Goal: Transaction & Acquisition: Book appointment/travel/reservation

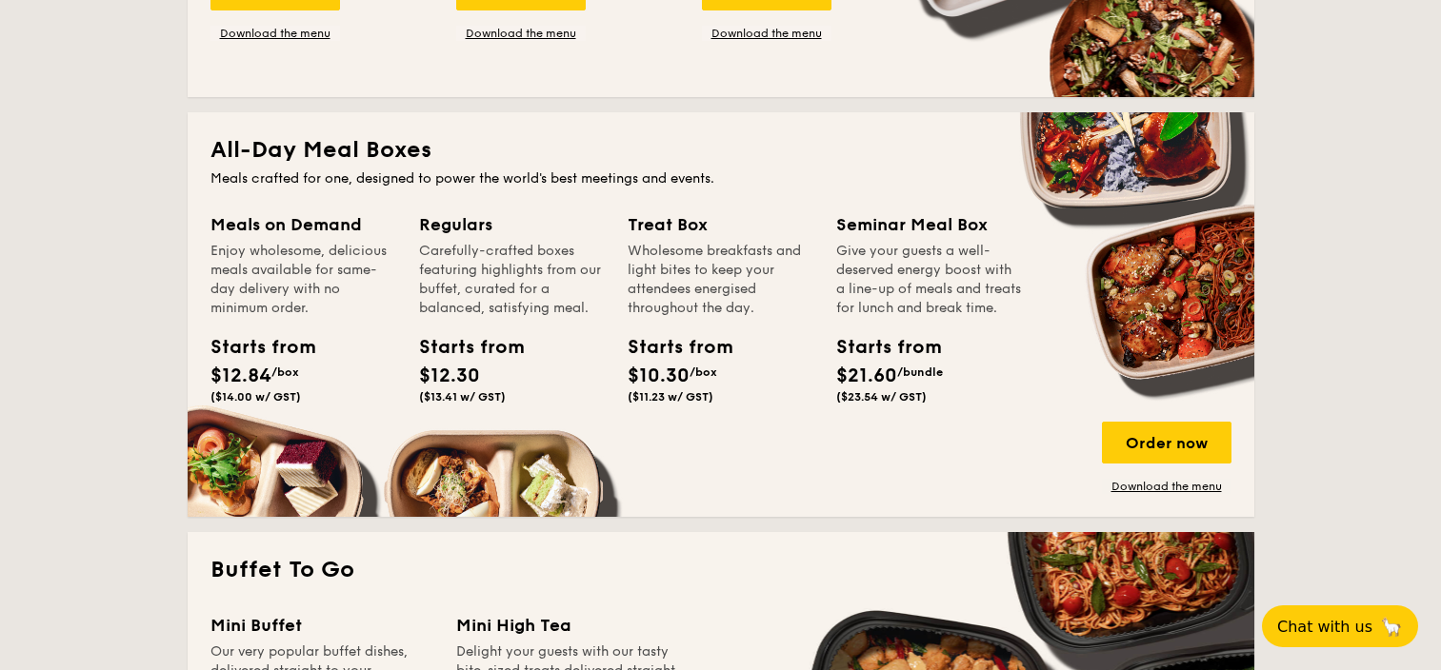
scroll to position [762, 0]
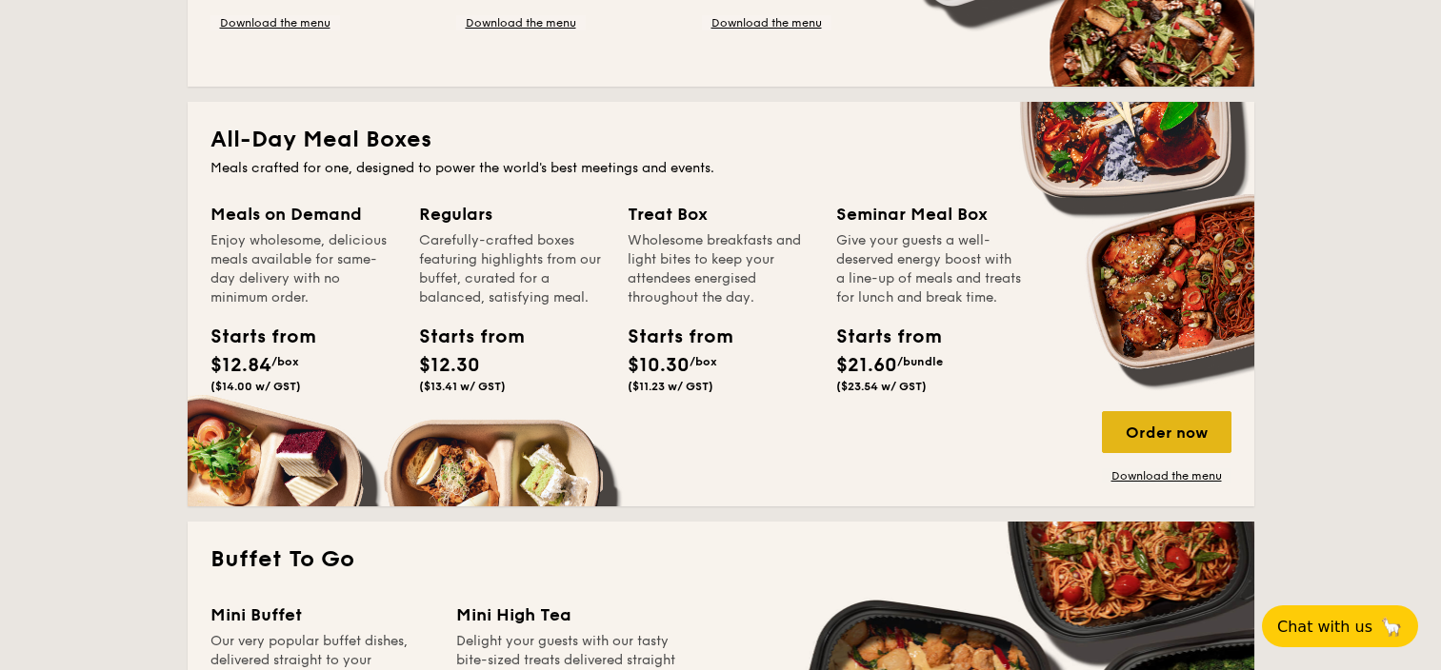
click at [1160, 427] on div "Order now" at bounding box center [1167, 432] width 130 height 42
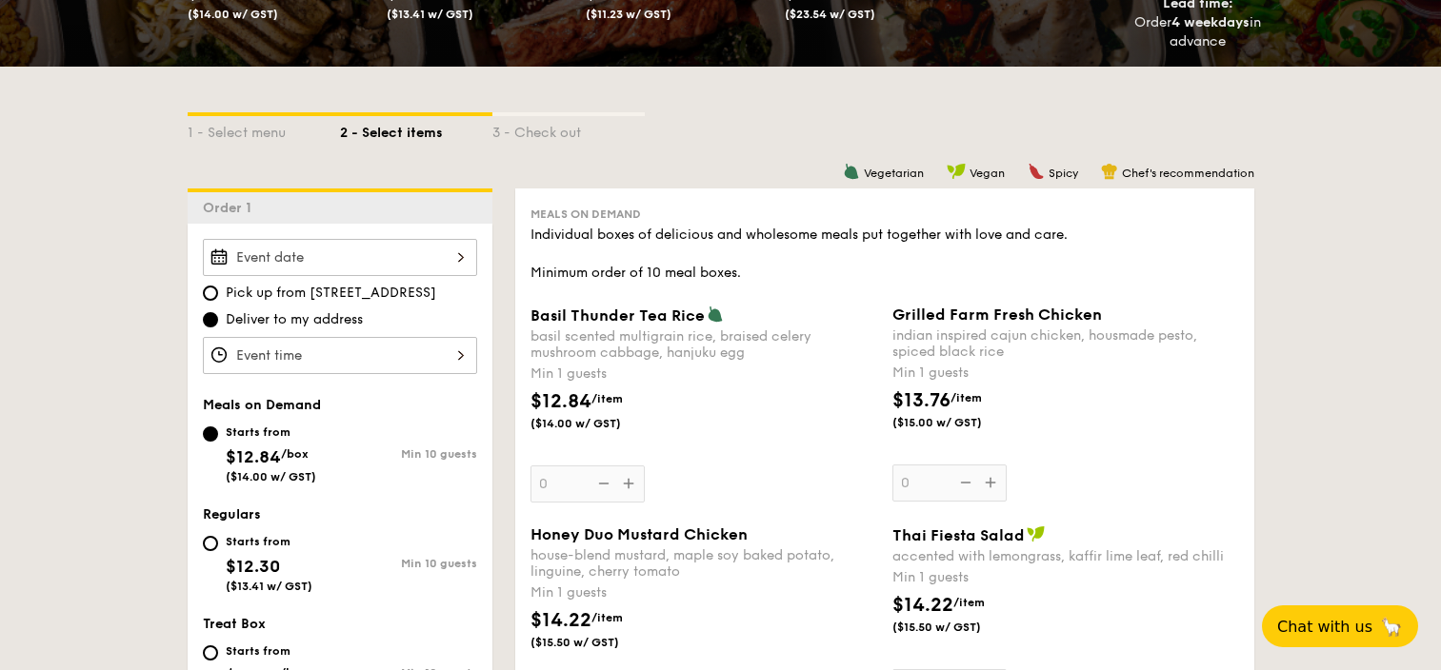
scroll to position [381, 0]
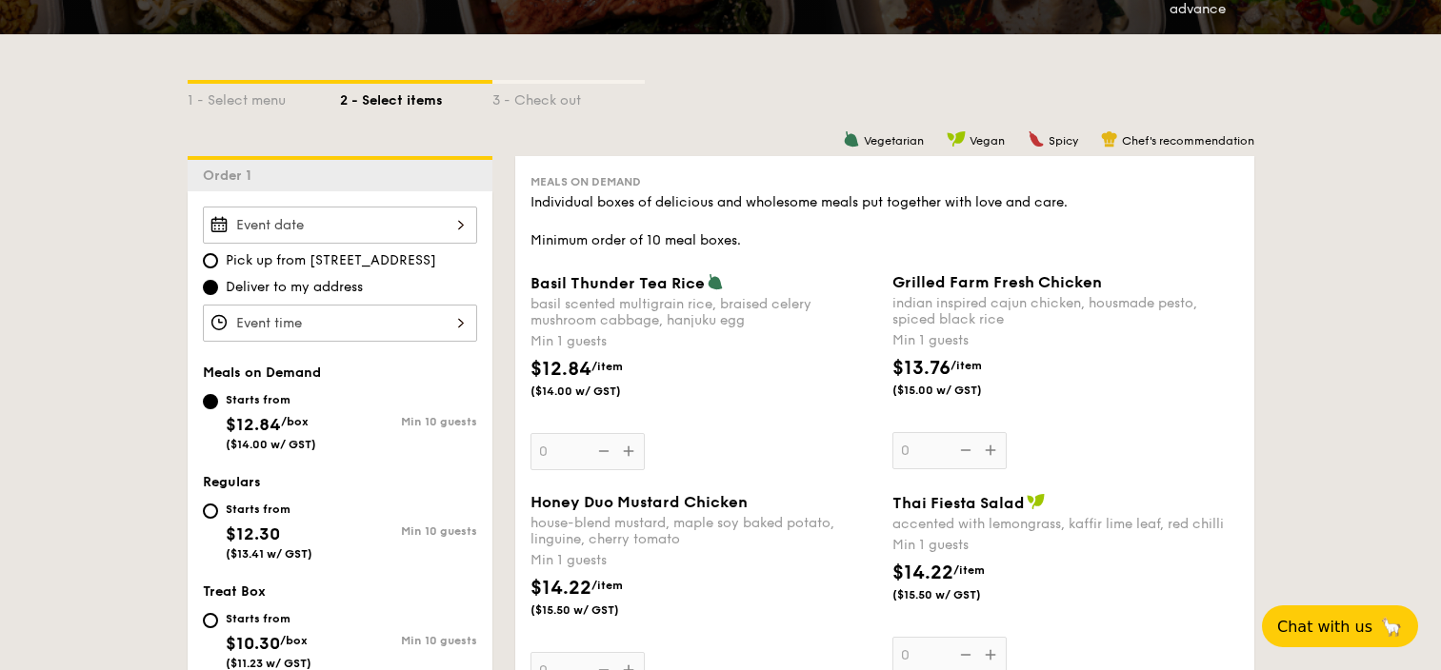
click at [361, 320] on input "Basil Thunder Tea [PERSON_NAME] scented multigrain rice, braised celery mushroo…" at bounding box center [340, 323] width 274 height 37
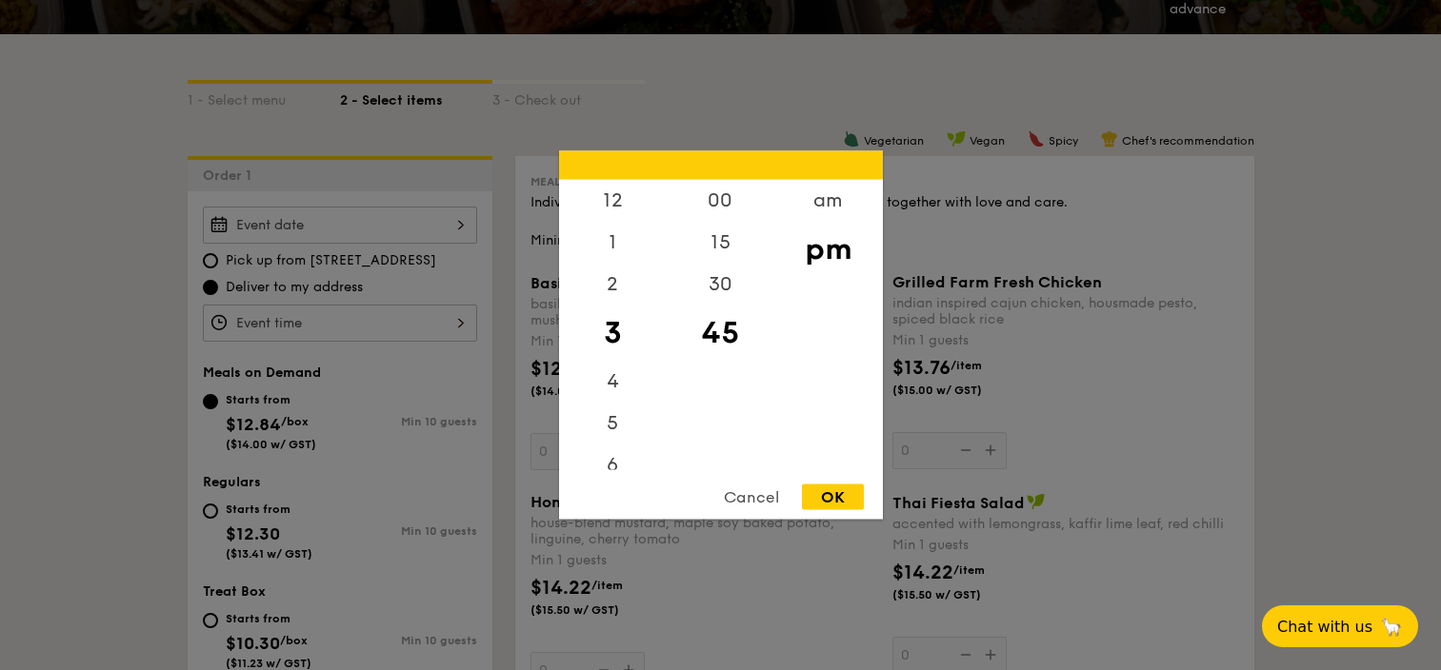
click at [383, 212] on div at bounding box center [720, 335] width 1441 height 670
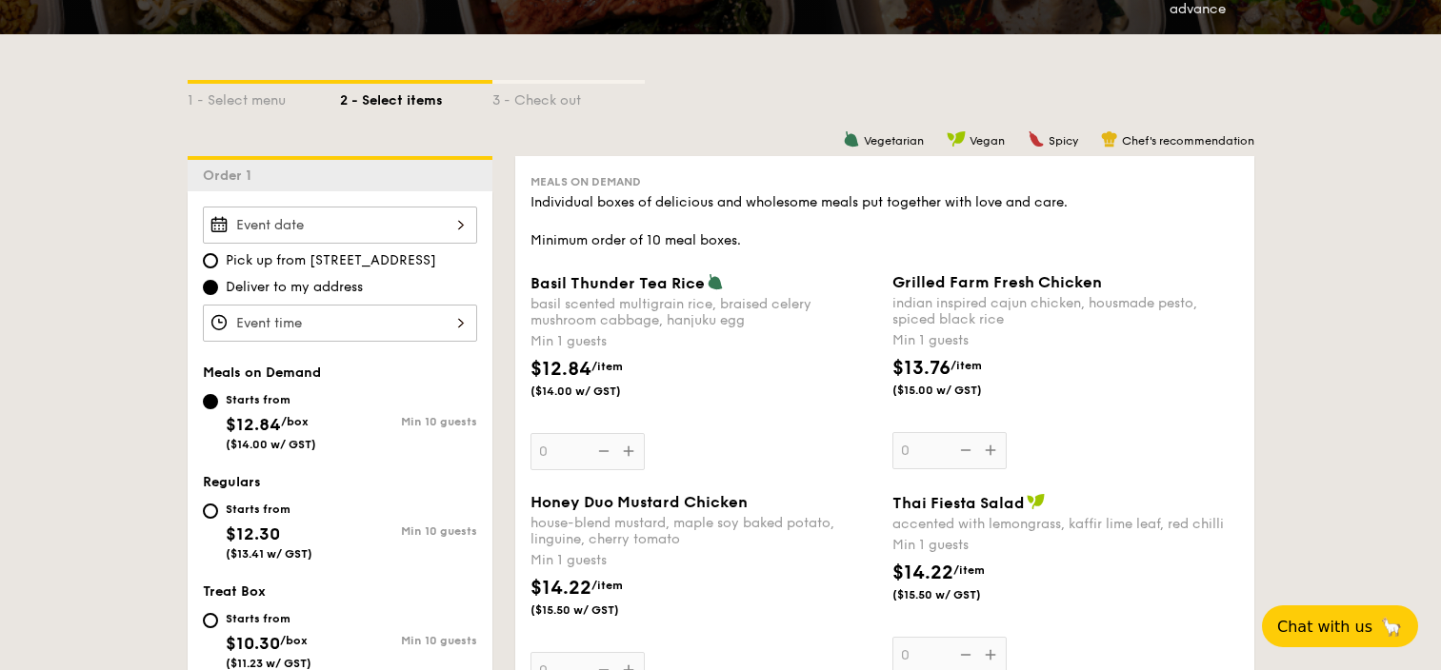
click at [397, 218] on div at bounding box center [720, 335] width 1441 height 670
click at [459, 232] on input "Basil Thunder Tea [PERSON_NAME] scented multigrain rice, braised celery mushroo…" at bounding box center [340, 225] width 274 height 37
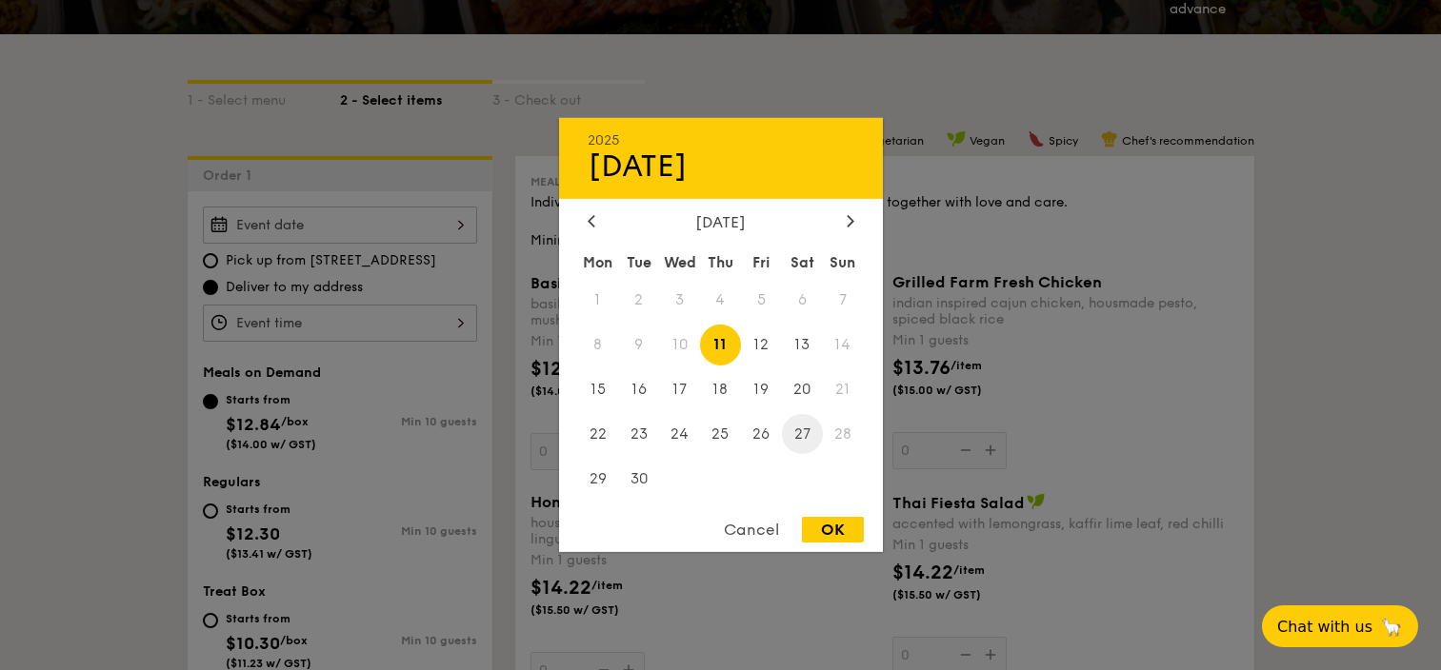
click at [801, 425] on span "27" at bounding box center [802, 433] width 41 height 41
click at [816, 526] on div "OK" at bounding box center [833, 530] width 62 height 26
type input "[DATE]"
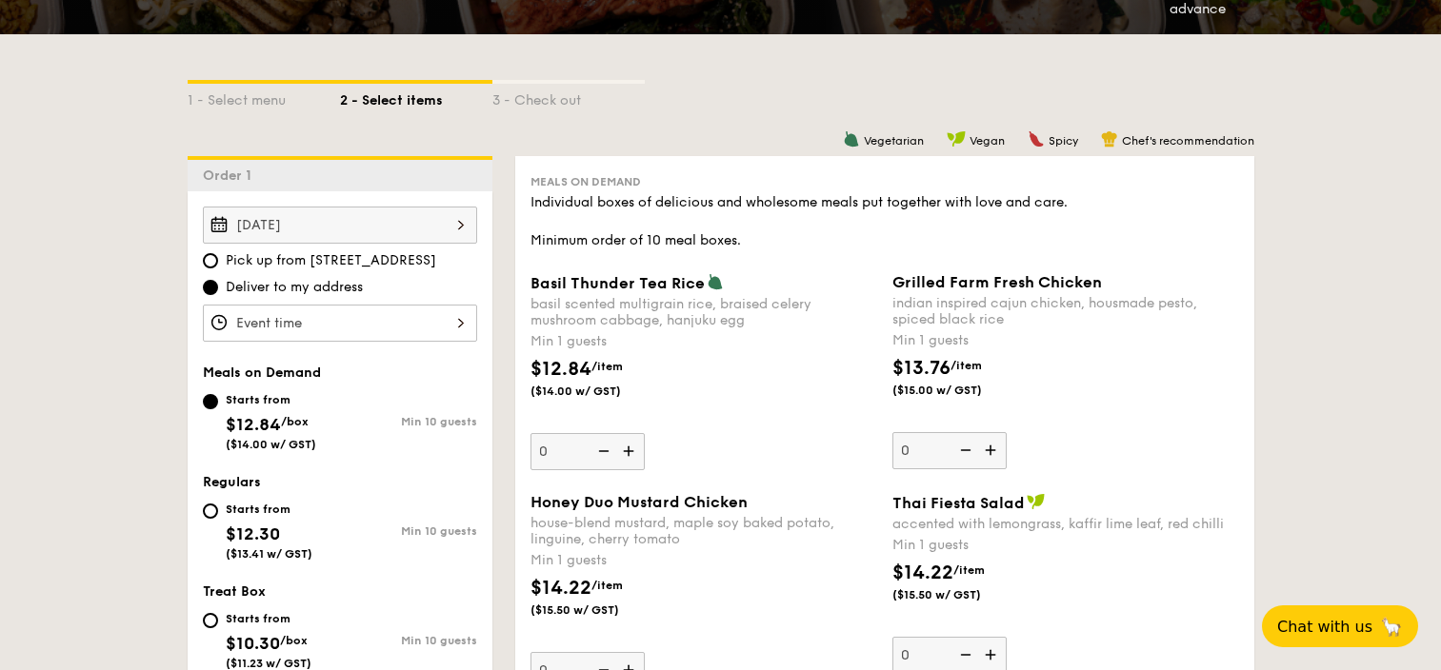
click at [443, 317] on input "Basil Thunder Tea [PERSON_NAME] scented multigrain rice, braised celery mushroo…" at bounding box center [340, 323] width 274 height 37
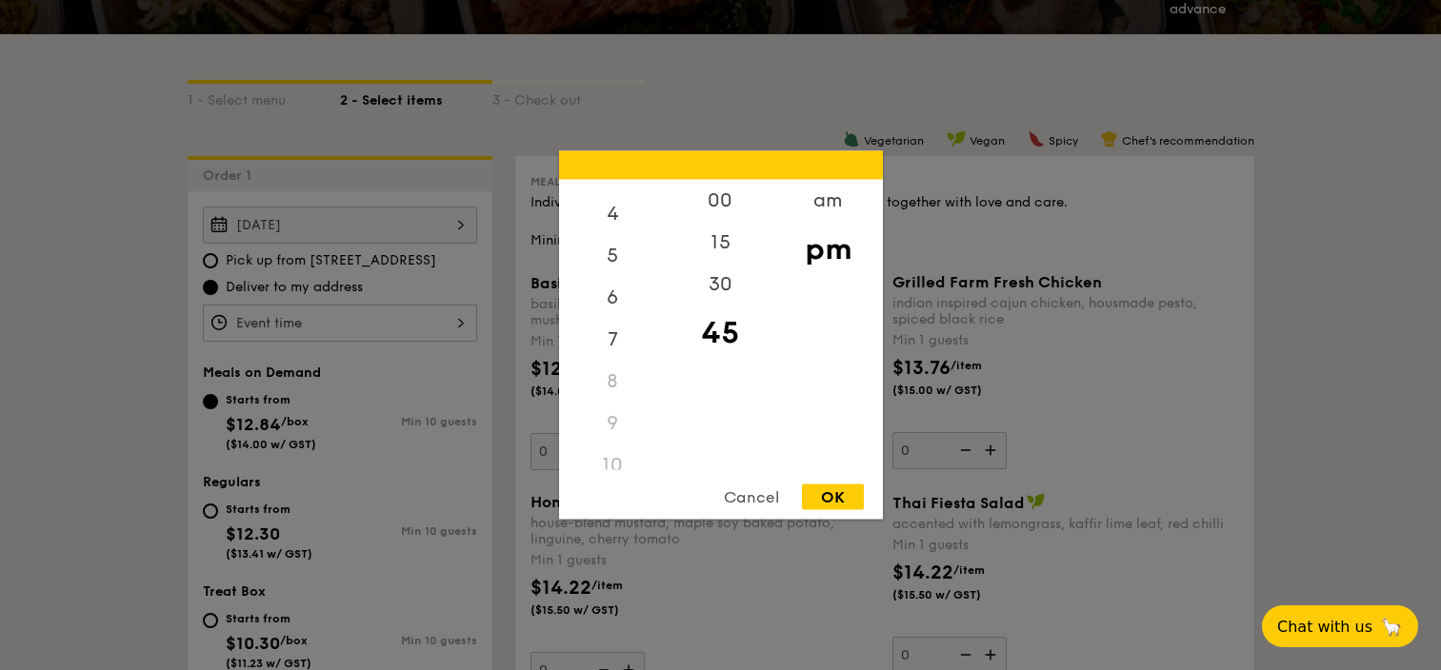
scroll to position [190, 0]
click at [619, 356] on div "8" at bounding box center [613, 359] width 108 height 42
click at [608, 328] on div "8" at bounding box center [613, 324] width 108 height 42
click at [712, 194] on div "00" at bounding box center [721, 207] width 108 height 55
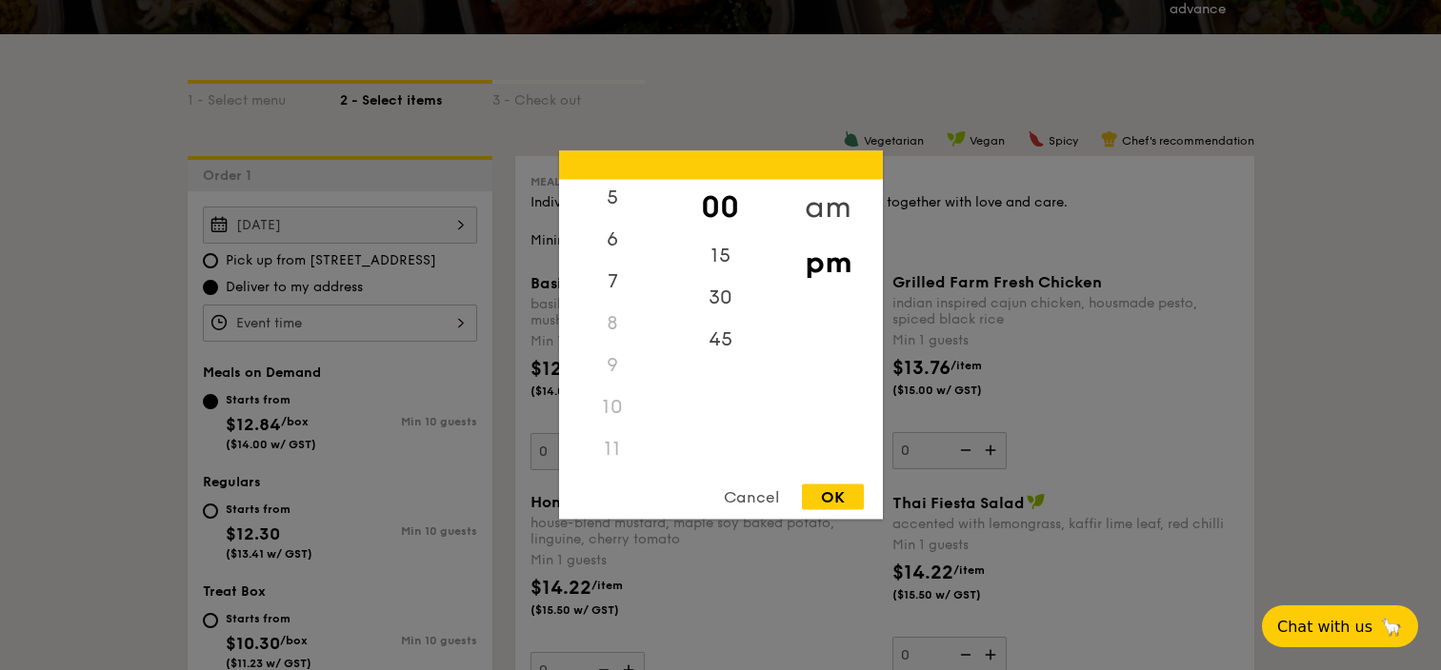
click at [819, 209] on div "am" at bounding box center [828, 207] width 108 height 55
click at [609, 367] on div "9" at bounding box center [613, 368] width 108 height 42
click at [609, 361] on div "9" at bounding box center [613, 368] width 108 height 42
click at [613, 361] on div "9" at bounding box center [613, 368] width 108 height 42
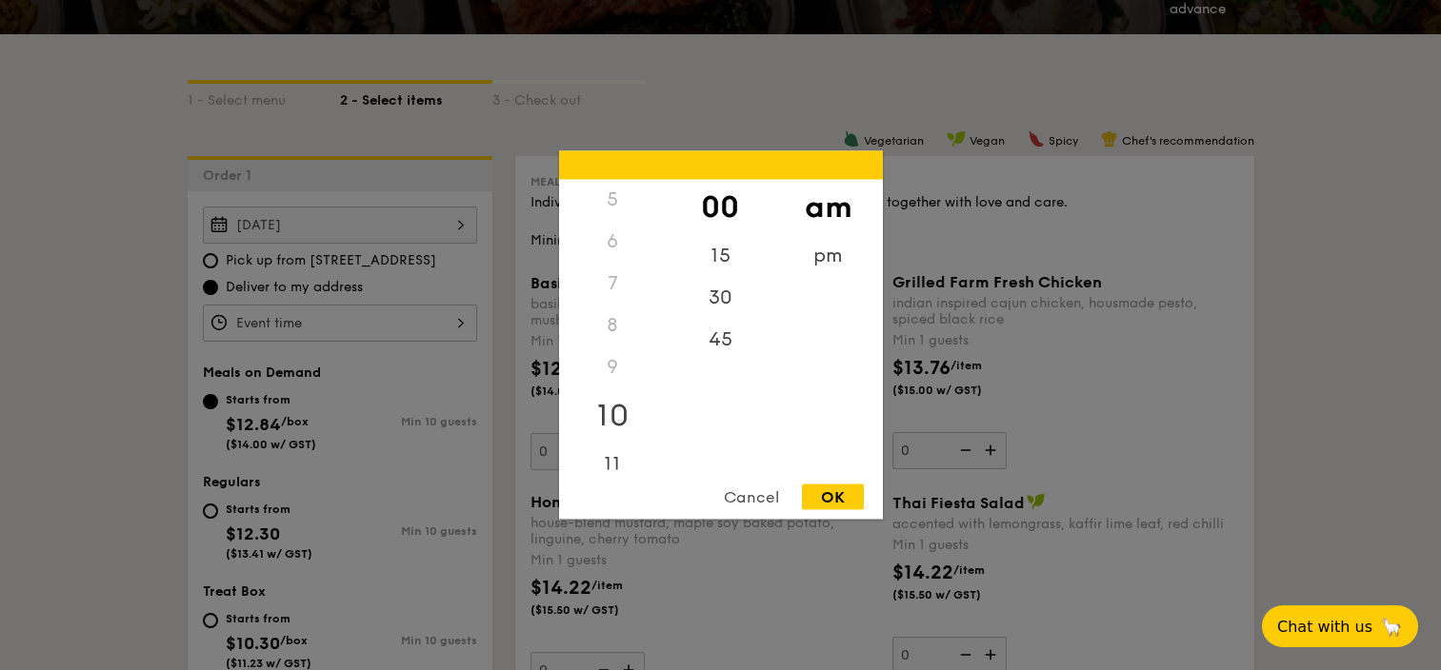
click at [632, 399] on div "10" at bounding box center [613, 416] width 108 height 55
click at [628, 369] on div "9" at bounding box center [613, 368] width 108 height 42
click at [624, 356] on div "9" at bounding box center [613, 352] width 108 height 42
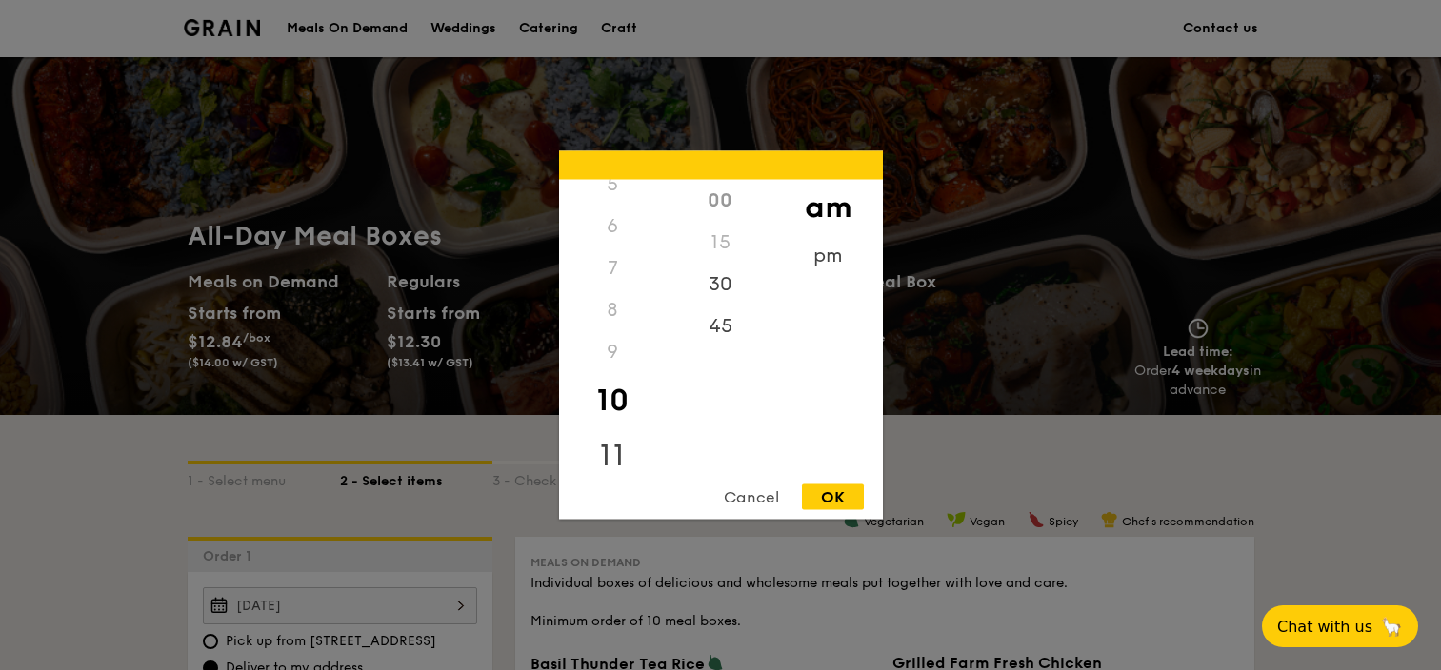
click at [634, 432] on div "11" at bounding box center [613, 456] width 108 height 55
click at [609, 355] on div "9" at bounding box center [613, 352] width 108 height 42
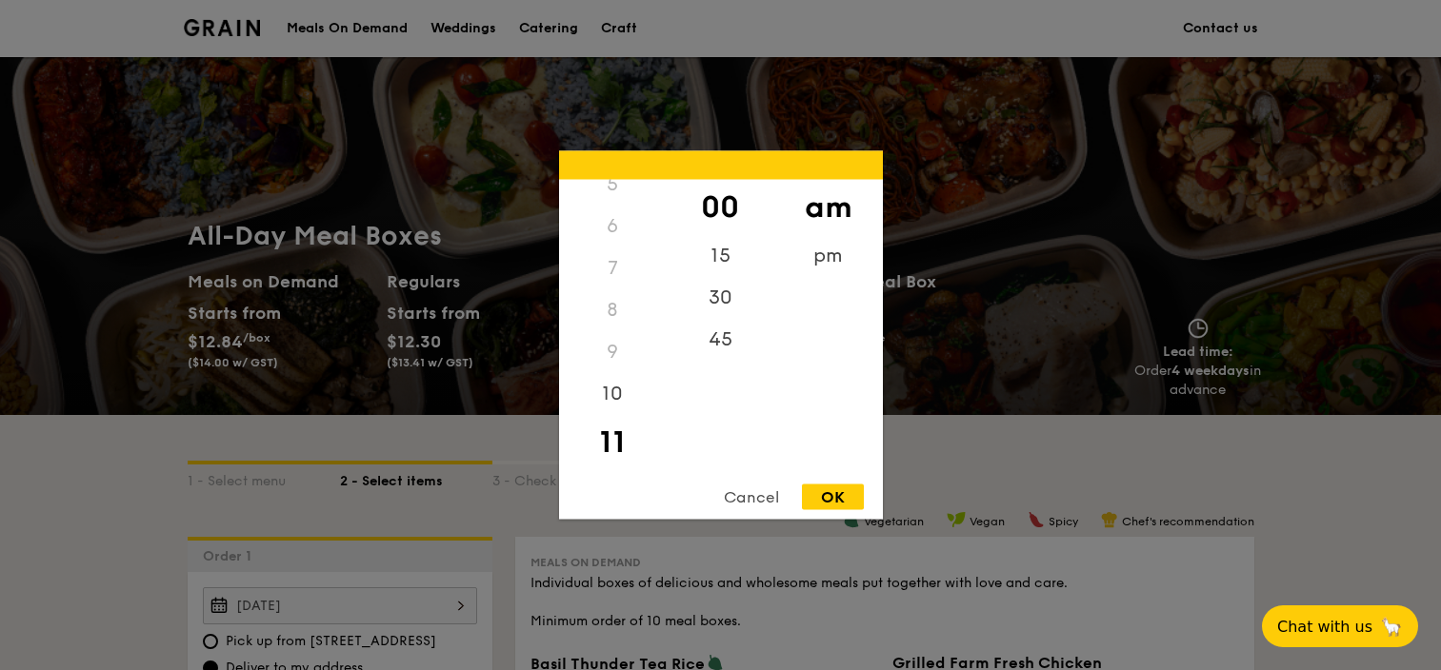
click at [609, 355] on div "9" at bounding box center [613, 352] width 108 height 42
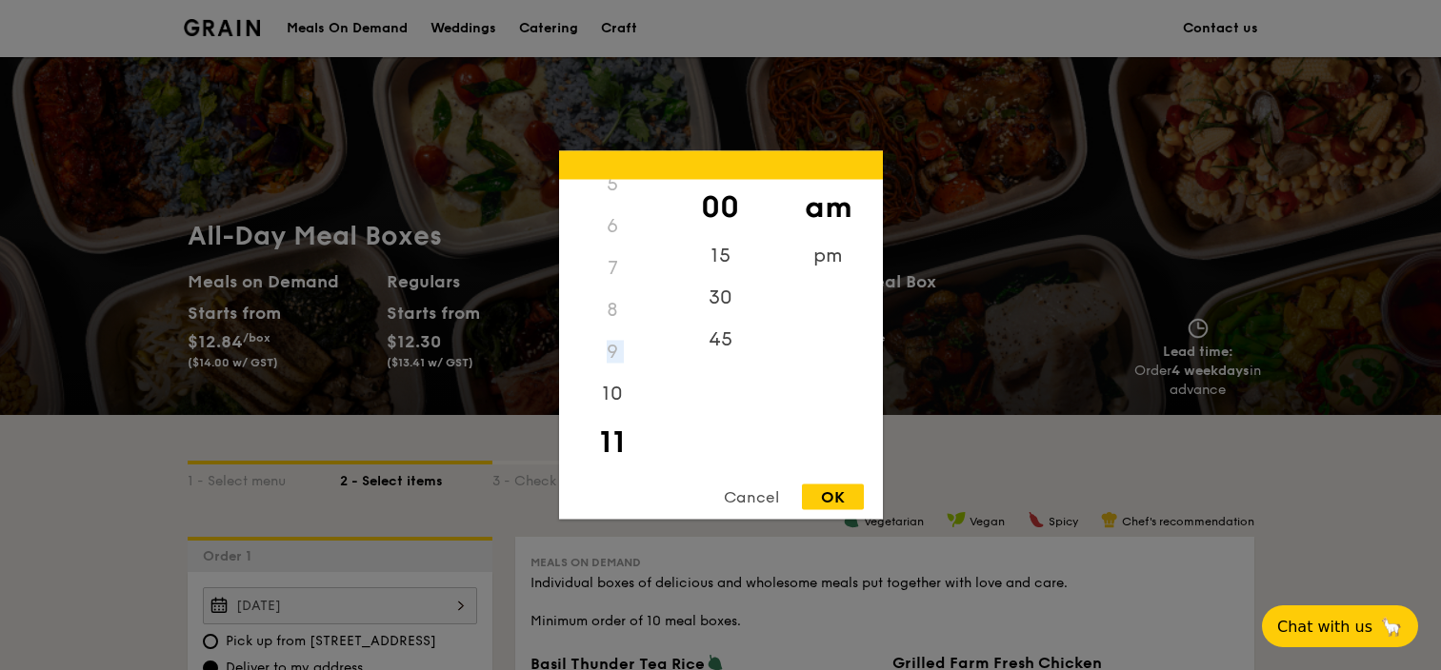
drag, startPoint x: 609, startPoint y: 356, endPoint x: 832, endPoint y: 491, distance: 260.6
click at [832, 491] on div "OK" at bounding box center [833, 498] width 62 height 26
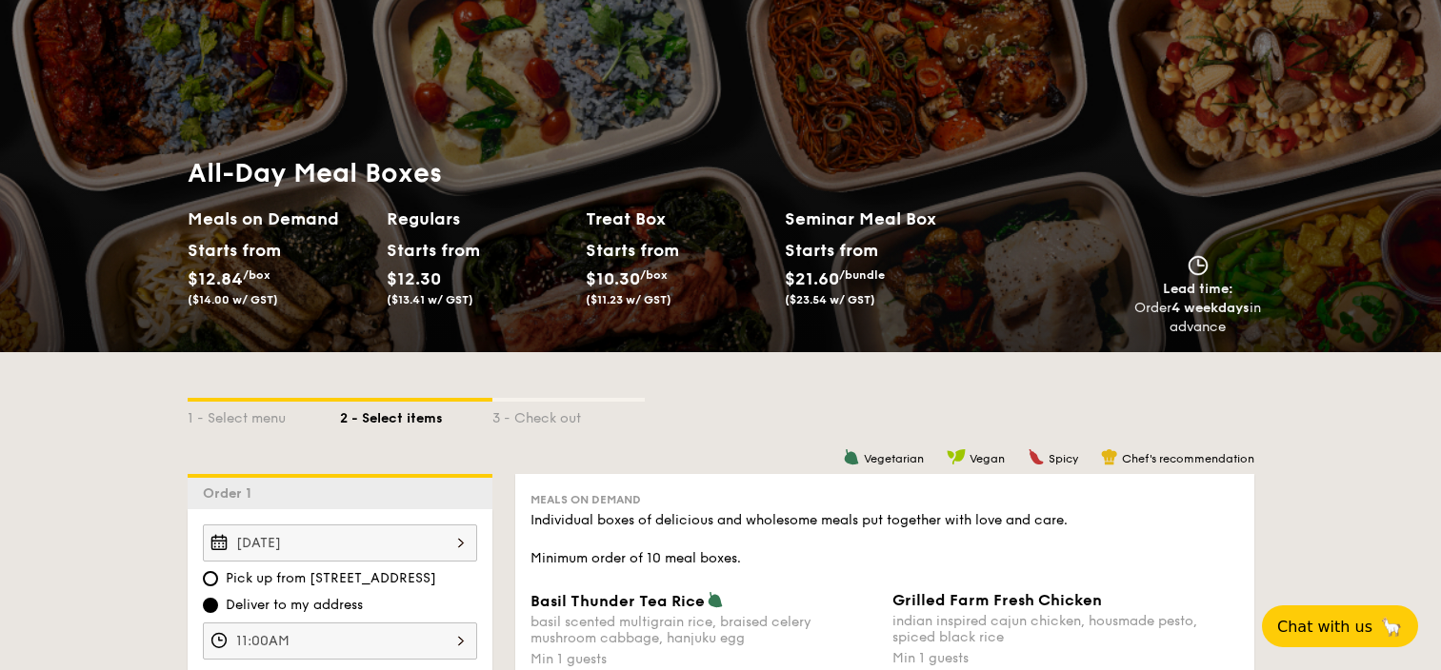
scroll to position [190, 0]
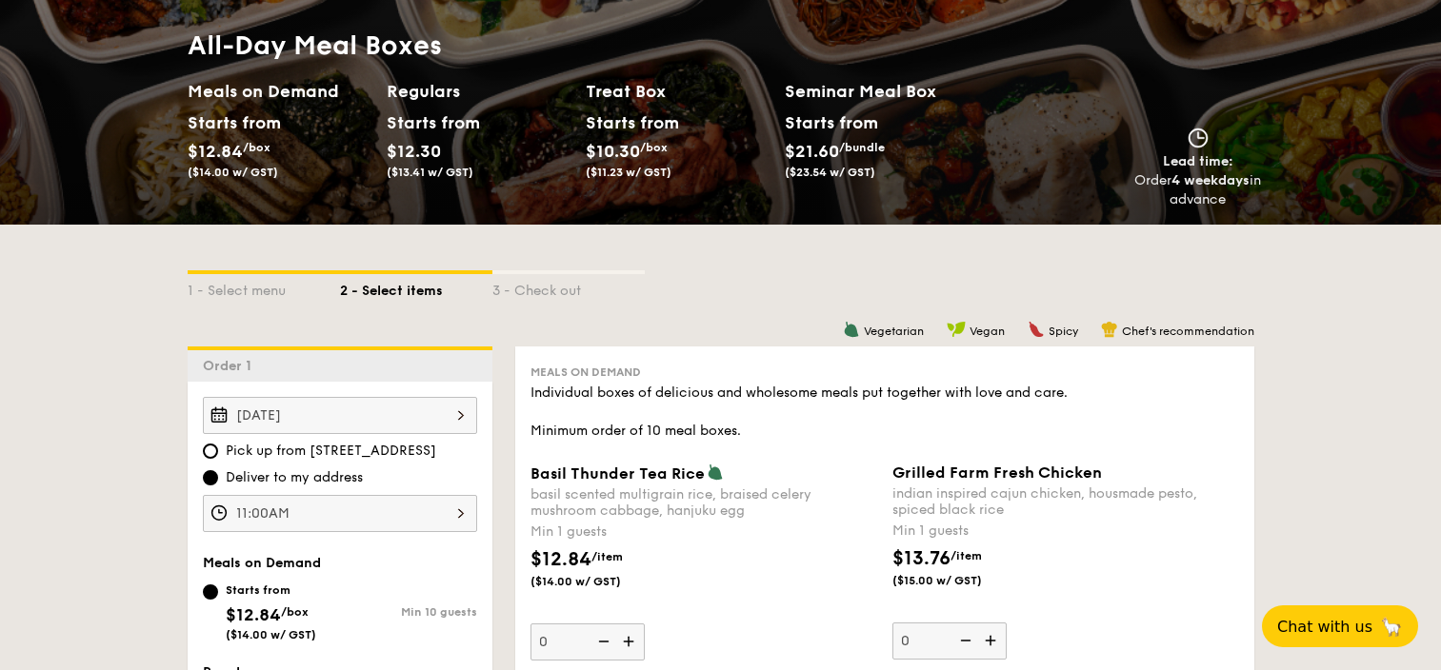
click at [350, 503] on input "11:00AM" at bounding box center [340, 513] width 274 height 37
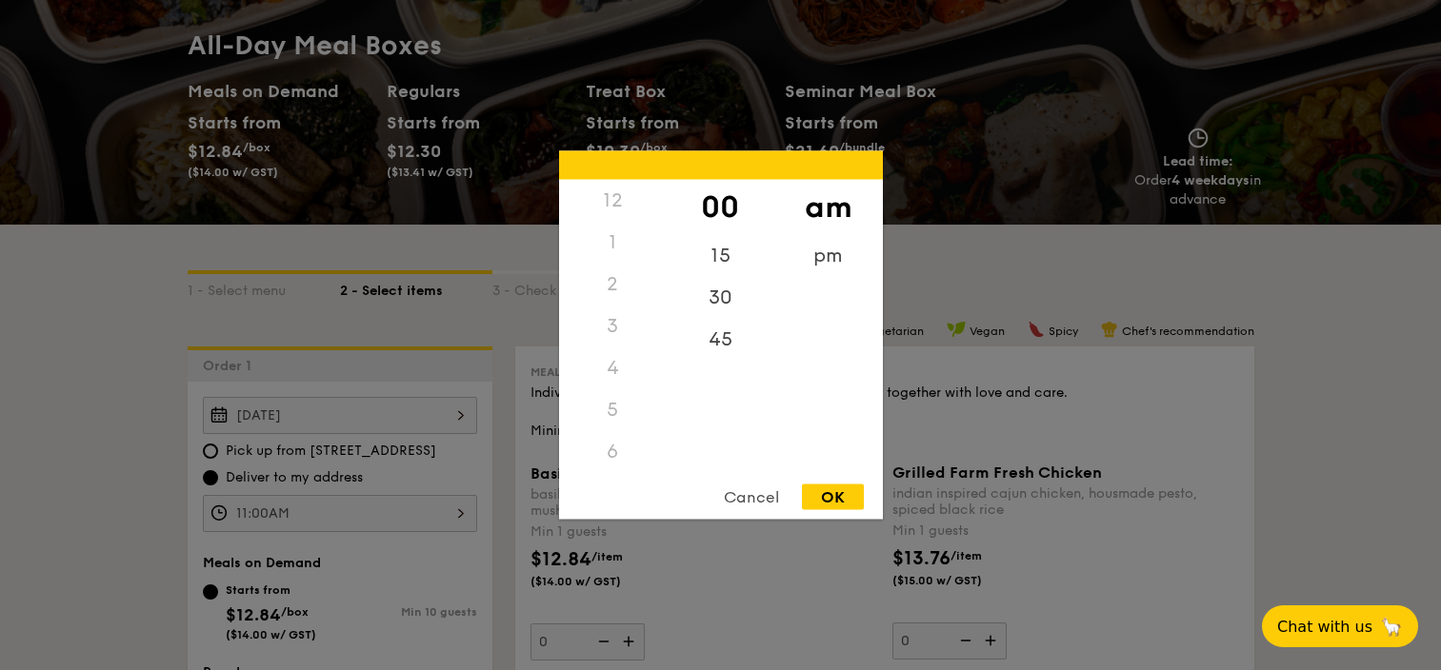
scroll to position [226, 0]
click at [619, 396] on div "10" at bounding box center [613, 400] width 108 height 55
click at [608, 355] on div "9" at bounding box center [613, 352] width 108 height 42
click at [613, 338] on div "9" at bounding box center [613, 352] width 108 height 42
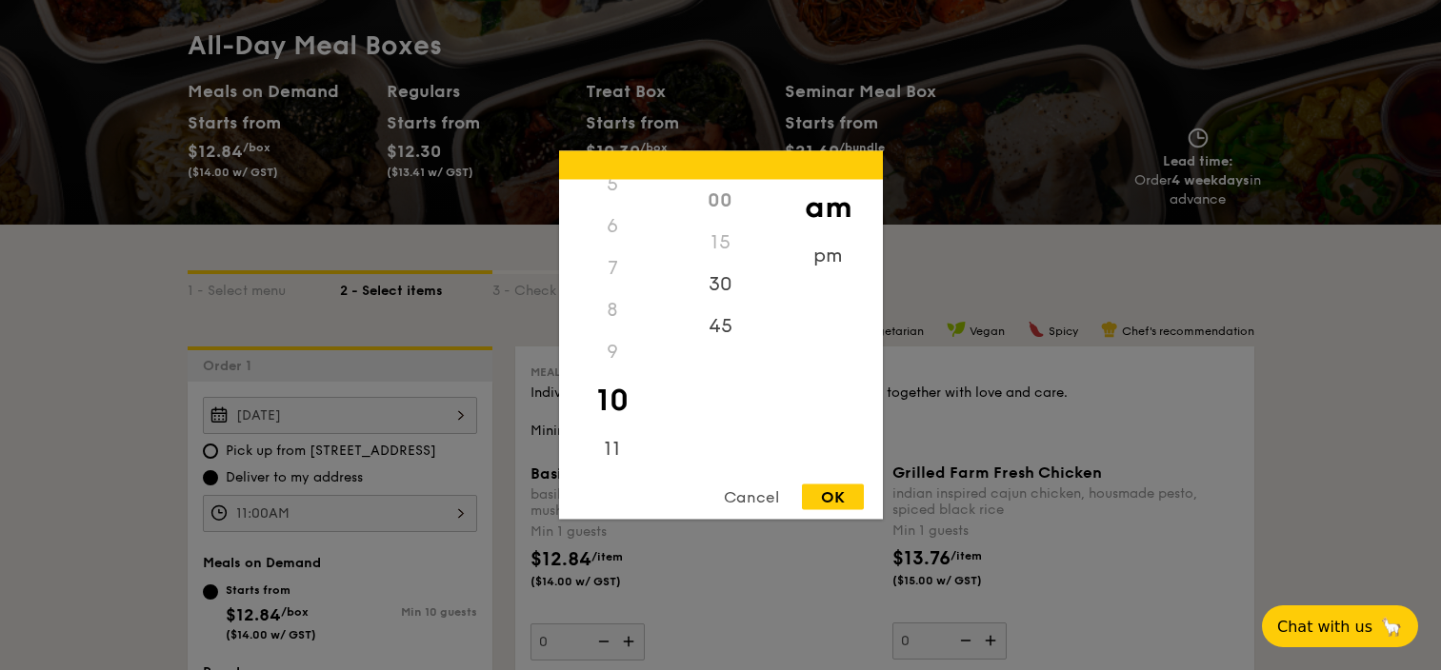
click at [613, 338] on div "9" at bounding box center [613, 352] width 108 height 42
click at [613, 349] on div "9" at bounding box center [613, 352] width 108 height 42
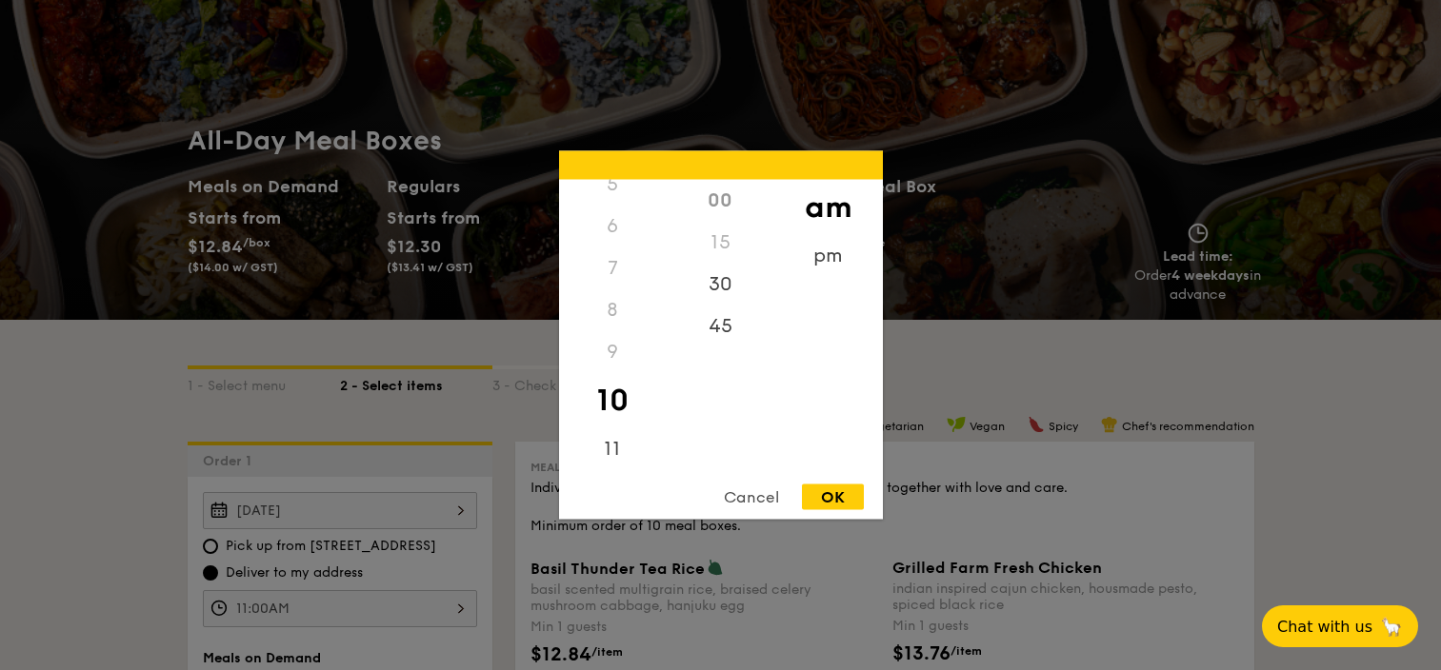
click at [852, 490] on div "OK" at bounding box center [833, 498] width 62 height 26
type input "10:00AM"
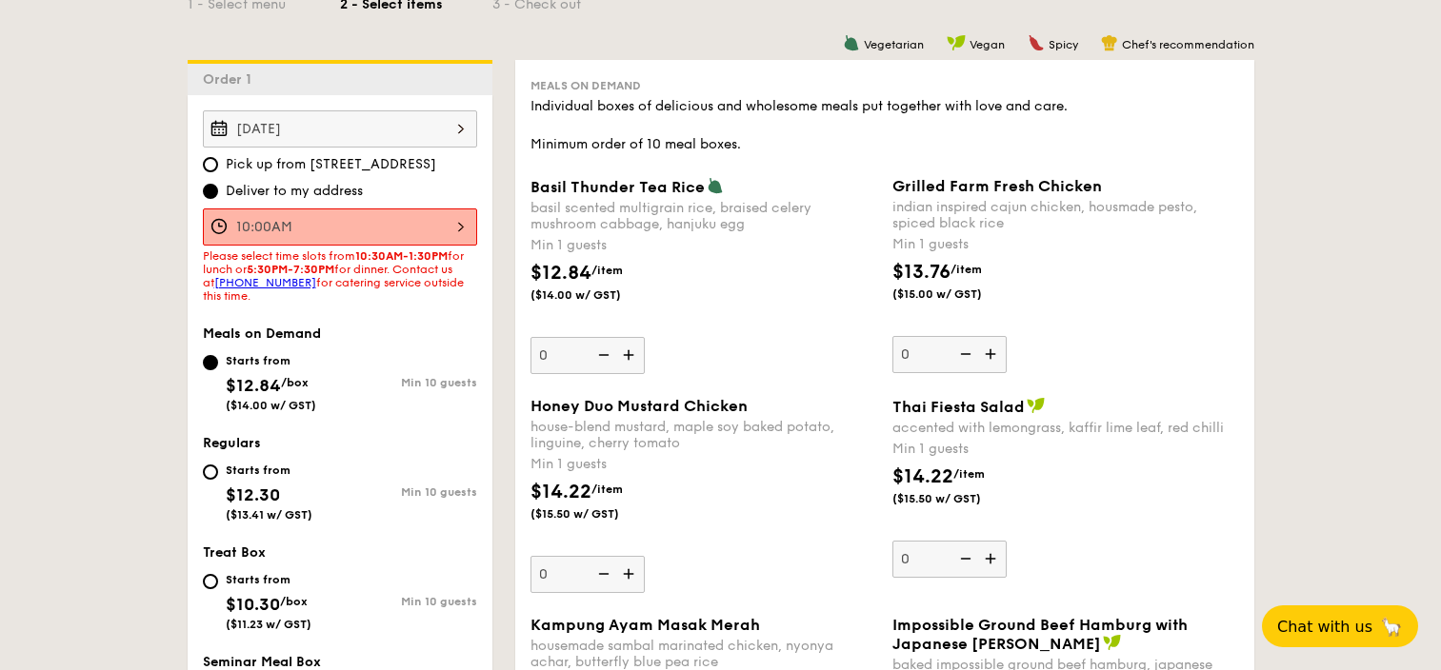
scroll to position [476, 0]
click at [207, 470] on input "Starts from $12.30 ($13.41 w/ GST) Min 10 guests" at bounding box center [210, 473] width 15 height 15
radio input "true"
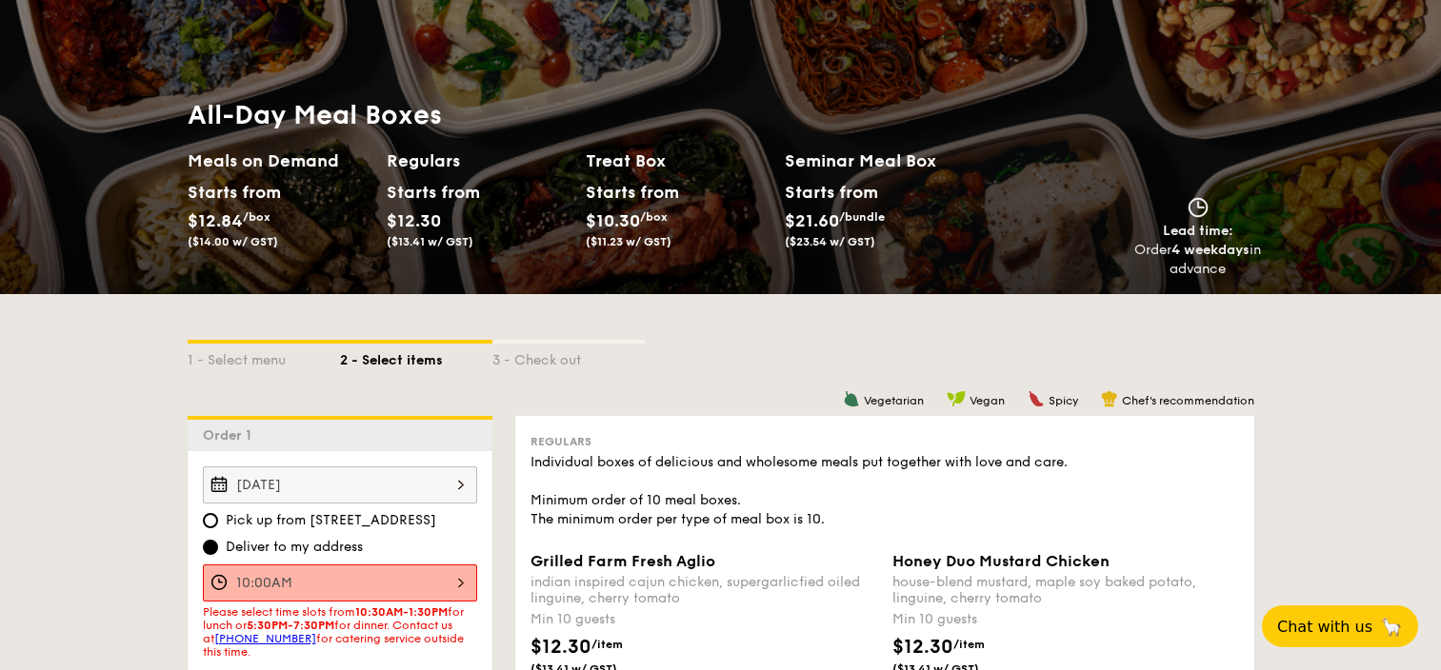
scroll to position [95, 0]
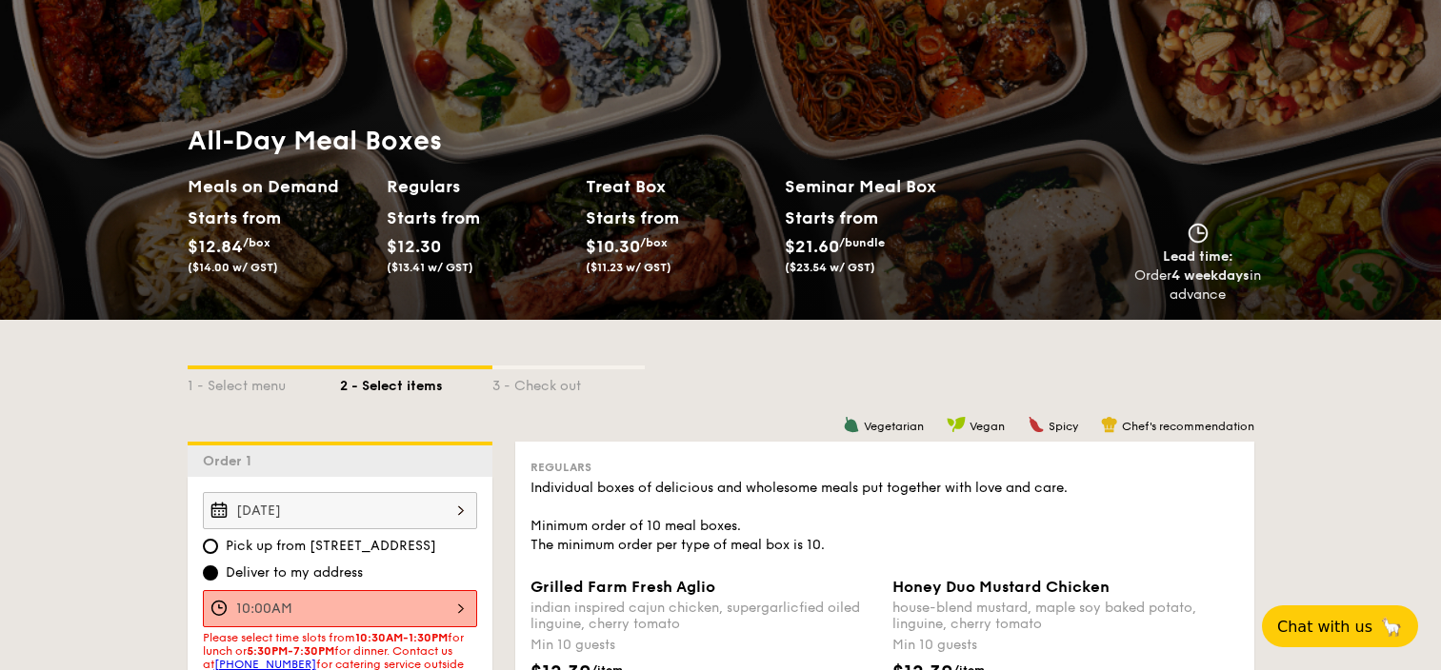
click at [446, 178] on h2 "Regulars" at bounding box center [479, 186] width 184 height 27
click at [620, 199] on div "Treat Box Starts from $10.30 /box ($11.23 w/ GST)" at bounding box center [678, 227] width 184 height 109
click at [834, 199] on div "Seminar Meal Box Starts from $21.60 /bundle ($23.54 w/ GST)" at bounding box center [884, 227] width 199 height 109
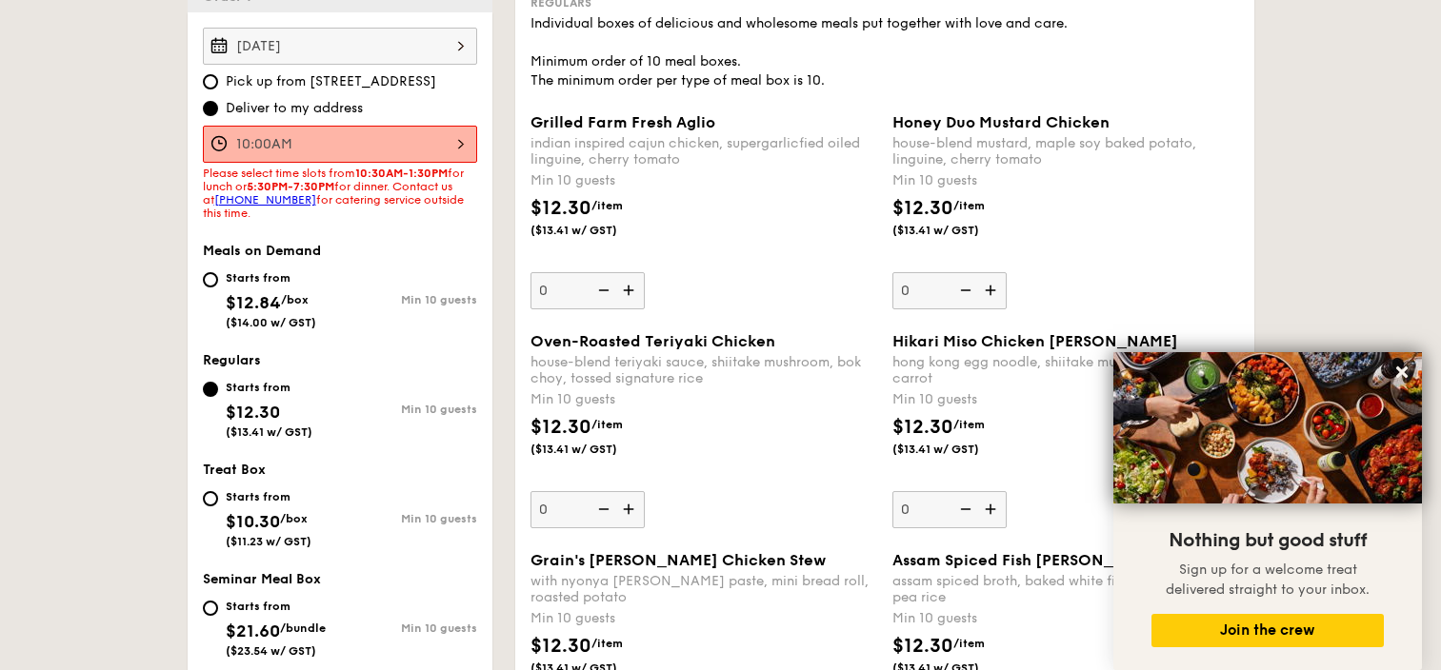
scroll to position [381, 0]
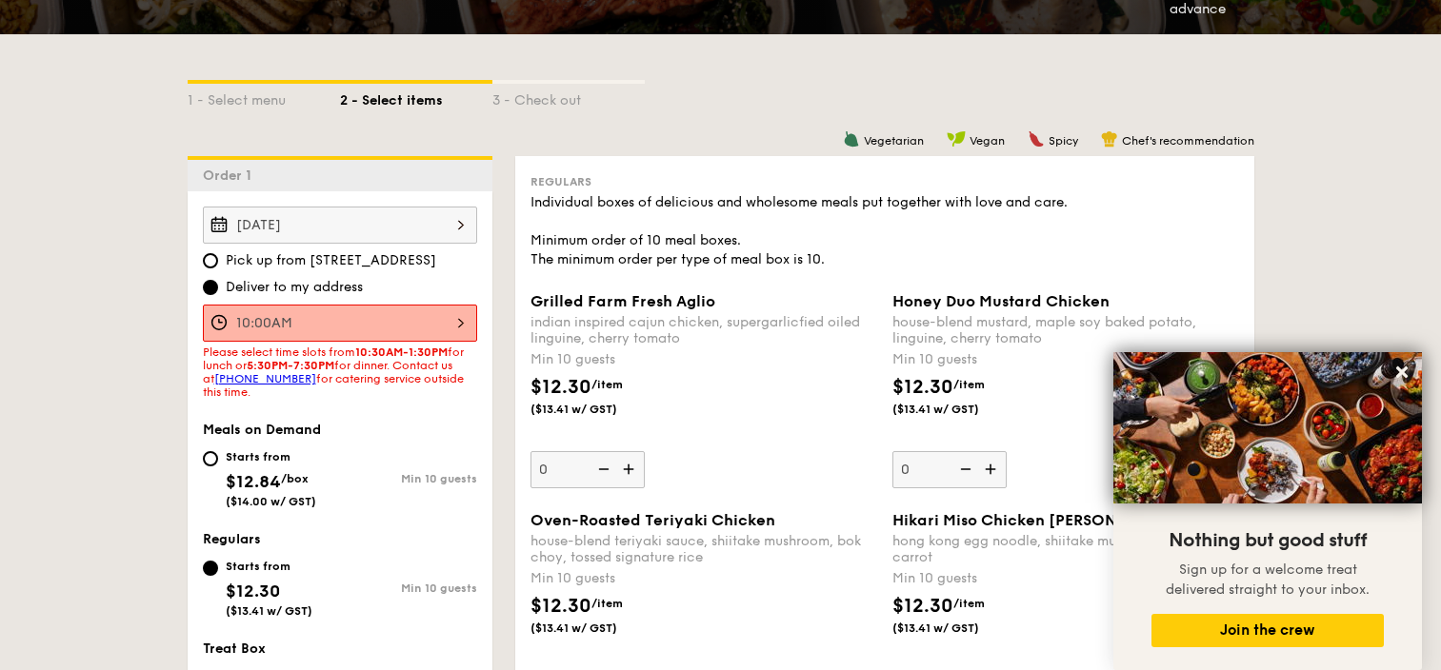
click at [251, 449] on div "Starts from" at bounding box center [271, 456] width 90 height 15
click at [218, 451] on input "Starts from $12.84 /box ($14.00 w/ GST) Min 10 guests" at bounding box center [210, 458] width 15 height 15
radio input "true"
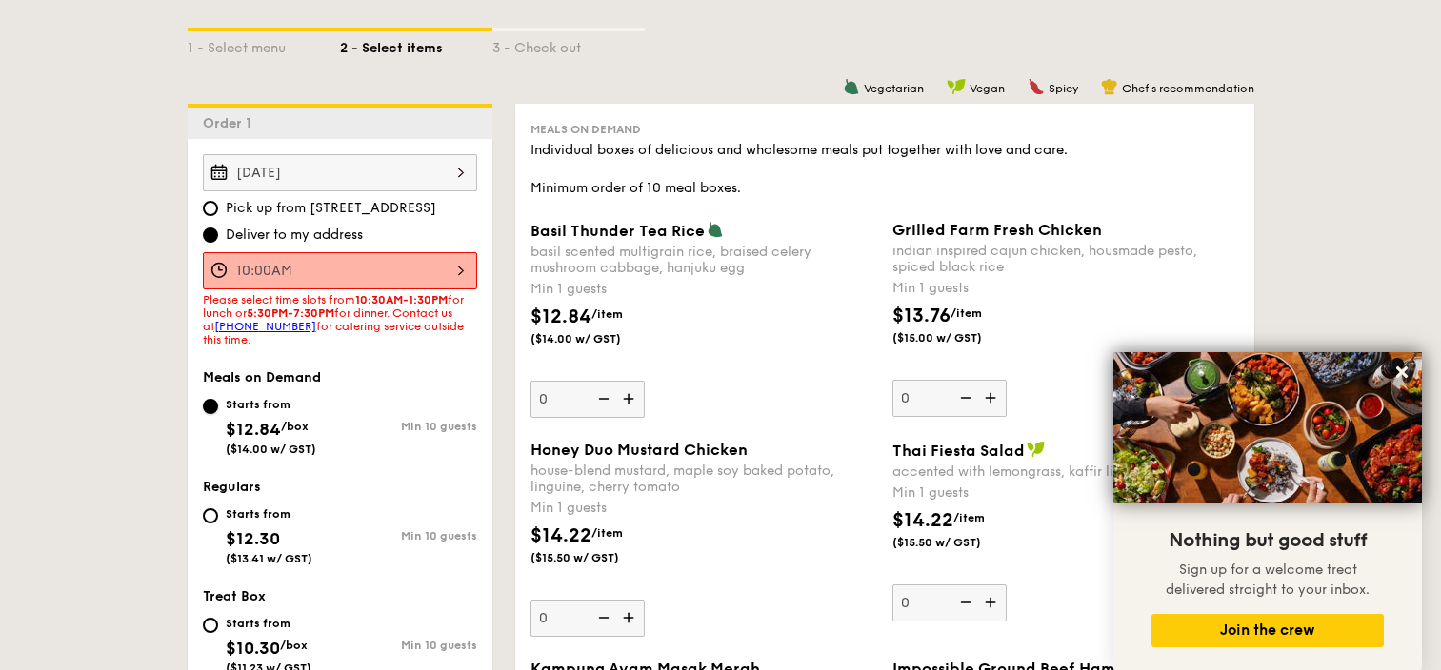
scroll to position [476, 0]
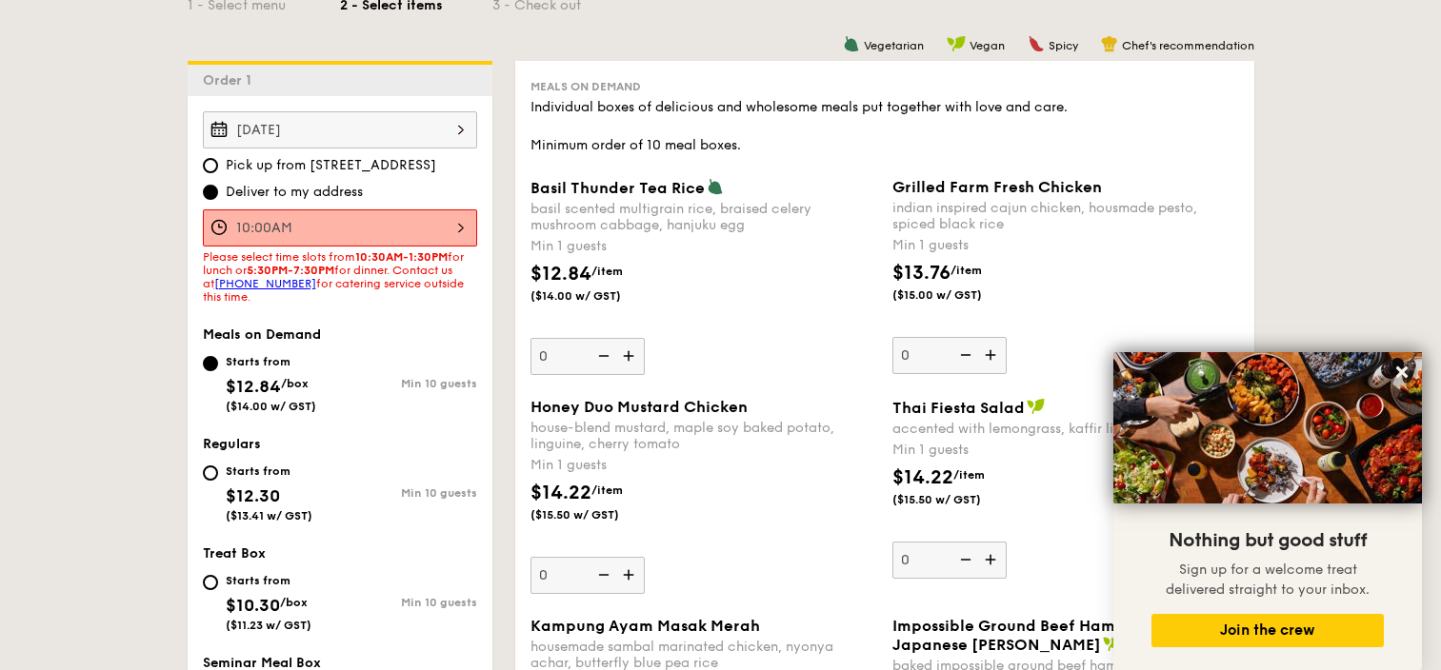
click at [251, 583] on div "Starts from" at bounding box center [269, 580] width 86 height 15
click at [218, 583] on input "Starts from $10.30 /box ($11.23 w/ GST) Min 10 guests" at bounding box center [210, 582] width 15 height 15
radio input "true"
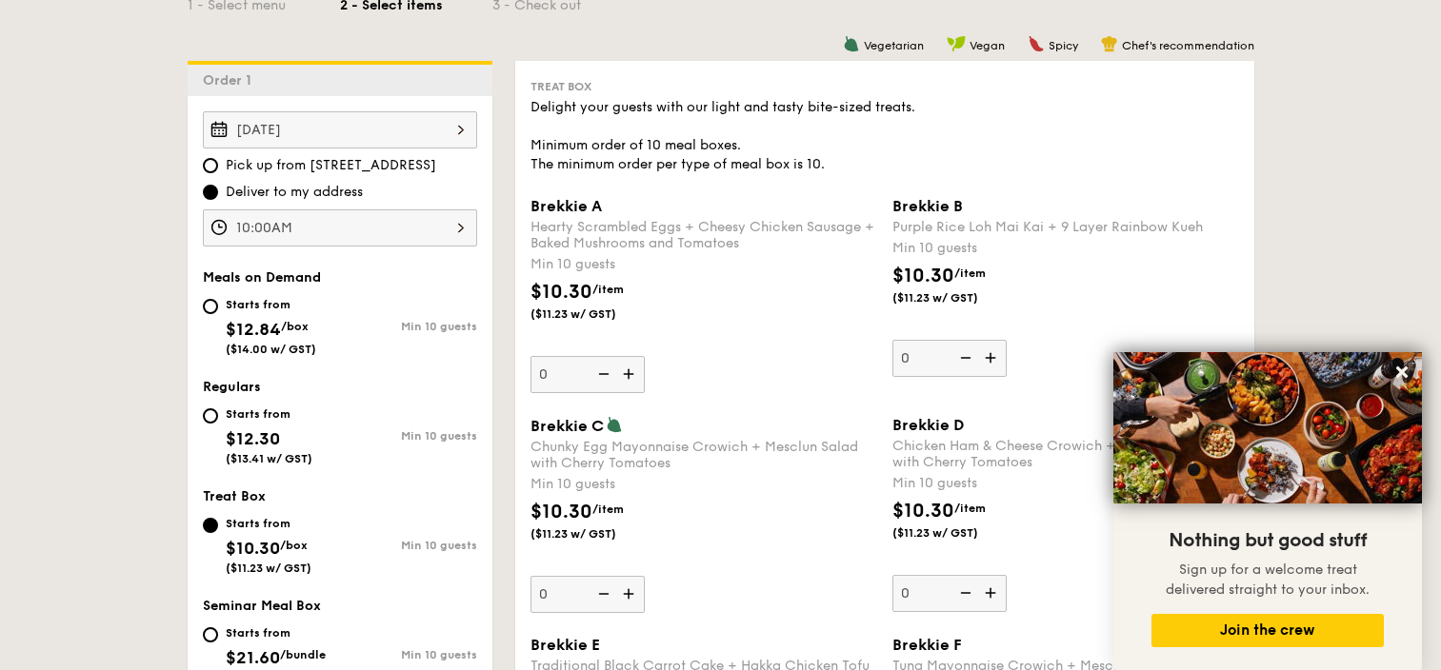
click at [343, 217] on input "10:00AM" at bounding box center [340, 227] width 274 height 37
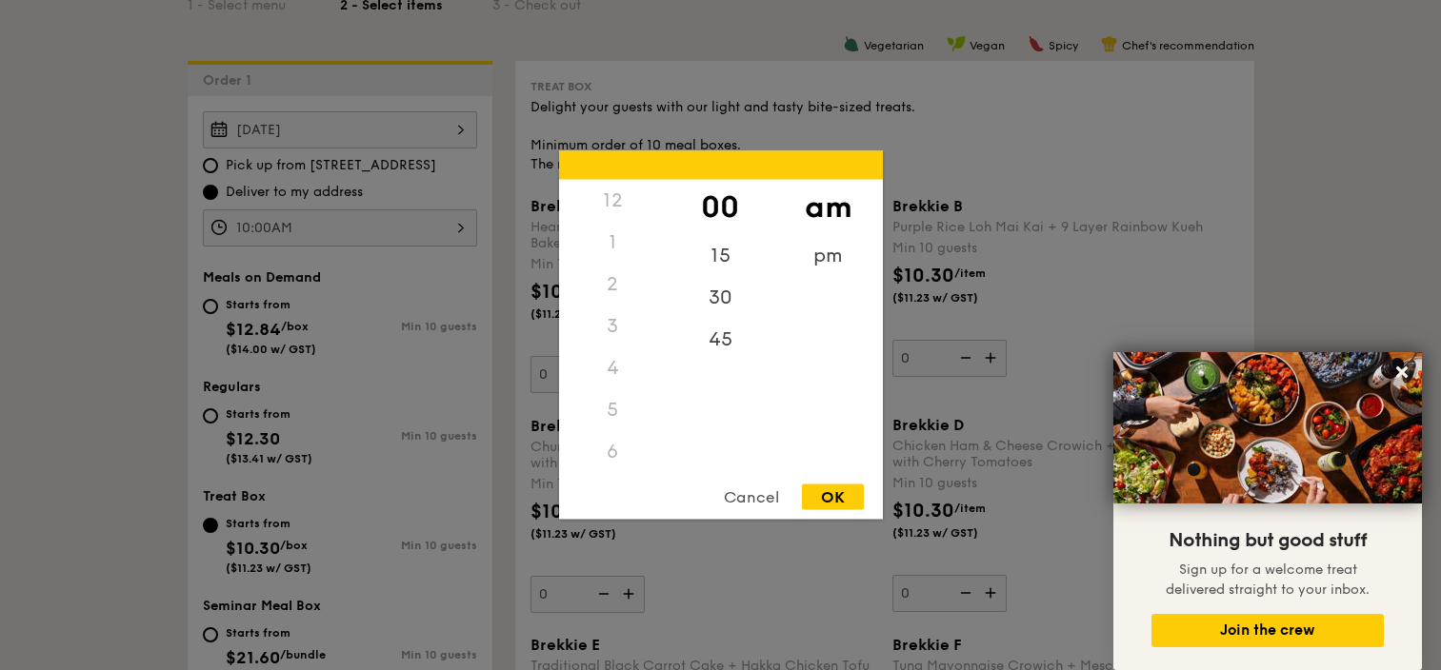
scroll to position [209, 0]
click at [614, 381] on div "9" at bounding box center [613, 375] width 108 height 55
click at [813, 489] on div "OK" at bounding box center [833, 498] width 62 height 26
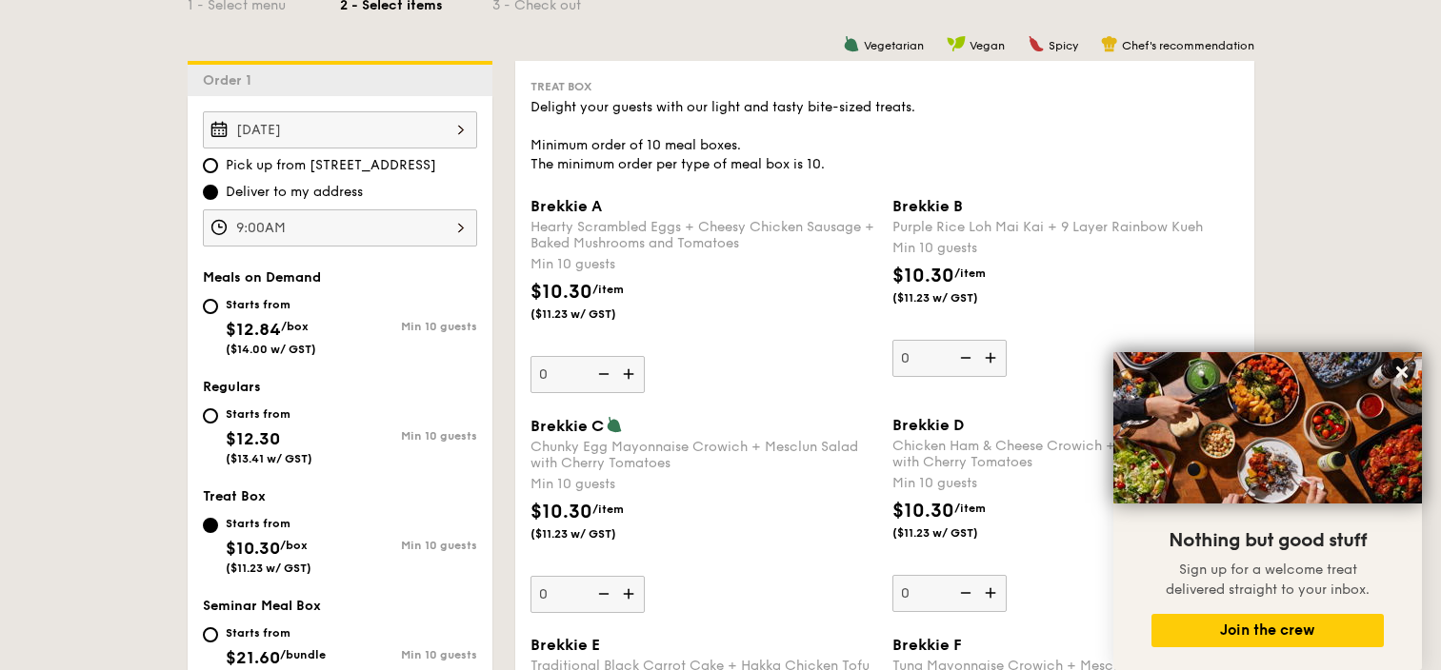
click at [379, 213] on input "9:00AM" at bounding box center [340, 227] width 274 height 37
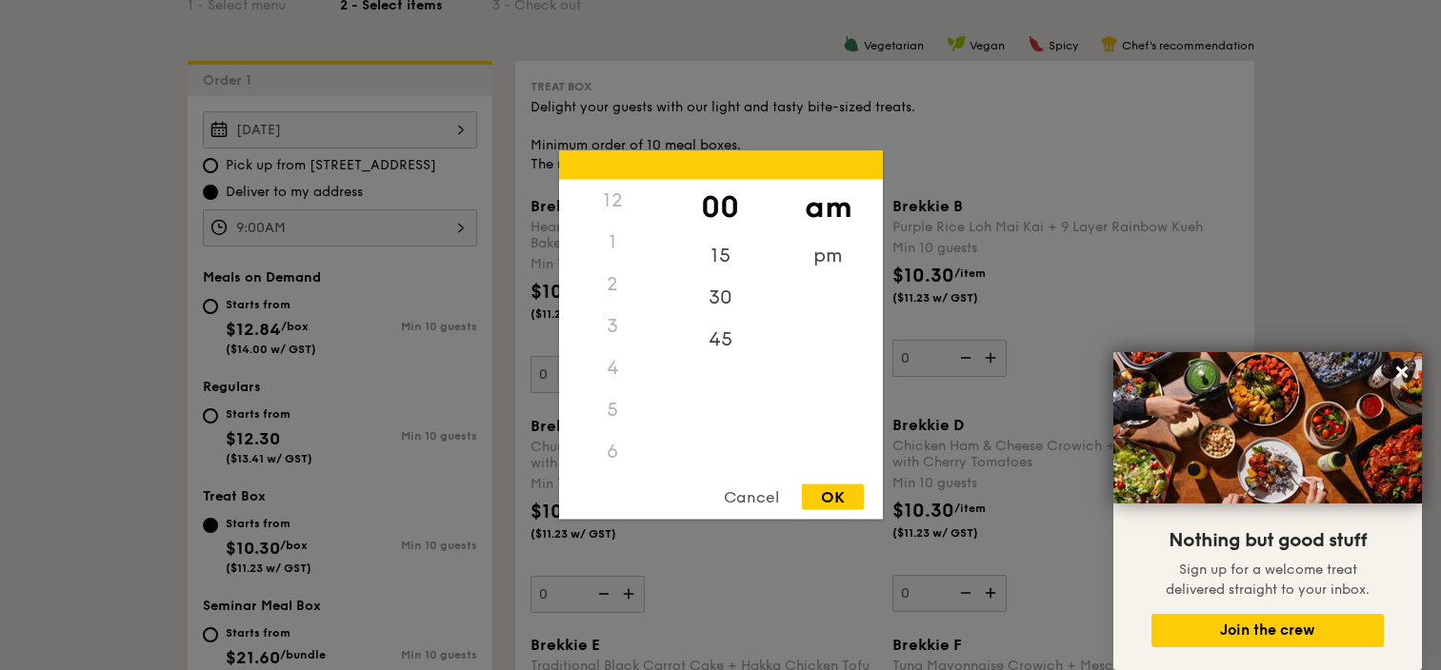
scroll to position [168, 0]
click at [718, 311] on div "30" at bounding box center [721, 304] width 108 height 55
click at [836, 499] on div "OK" at bounding box center [833, 498] width 62 height 26
type input "9:30AM"
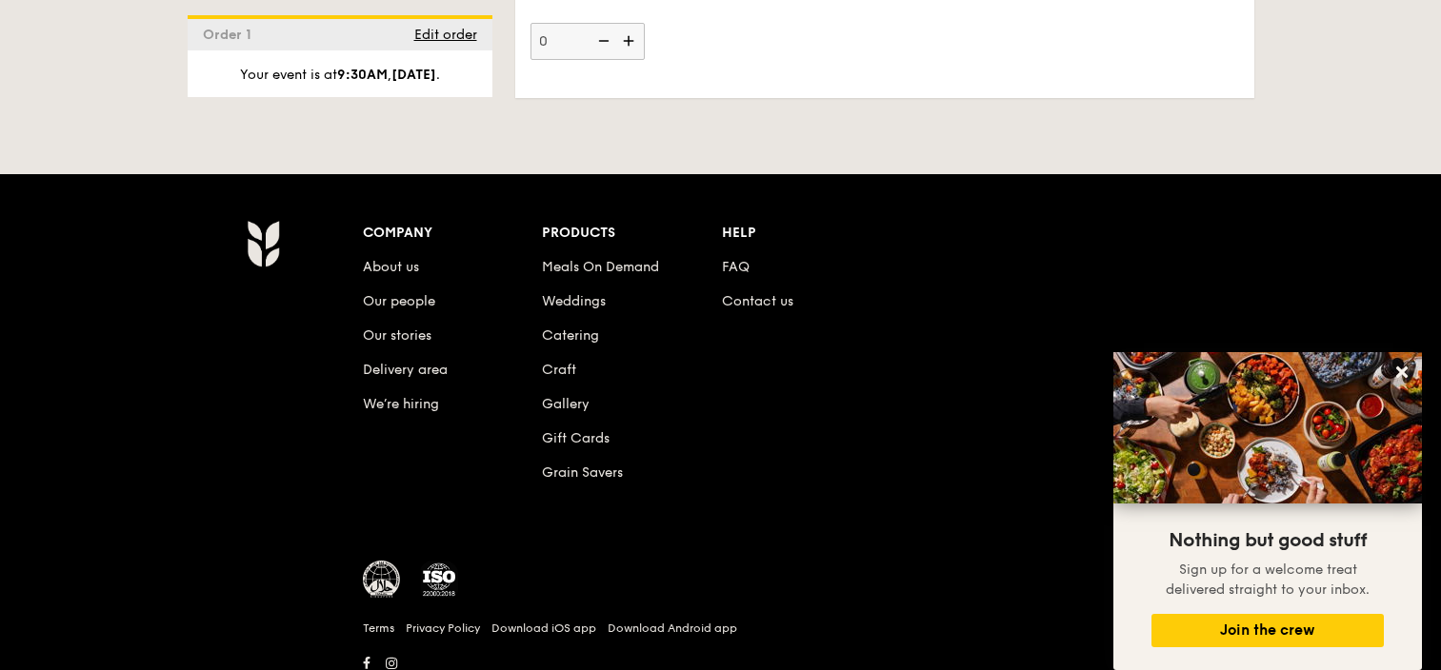
scroll to position [4836, 0]
